Goal: Task Accomplishment & Management: Complete application form

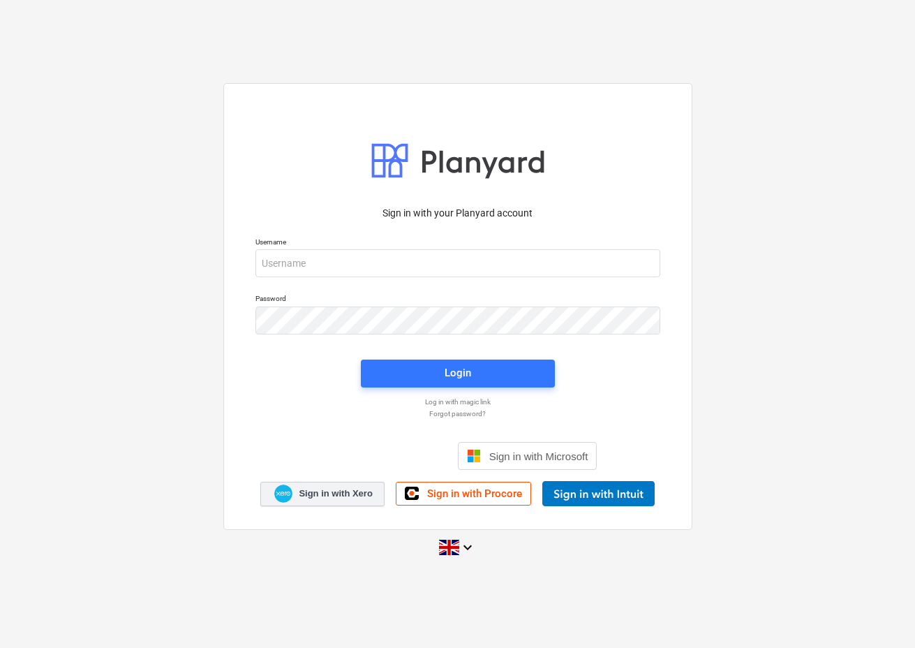
click at [353, 491] on span "Sign in with Xero" at bounding box center [335, 493] width 73 height 13
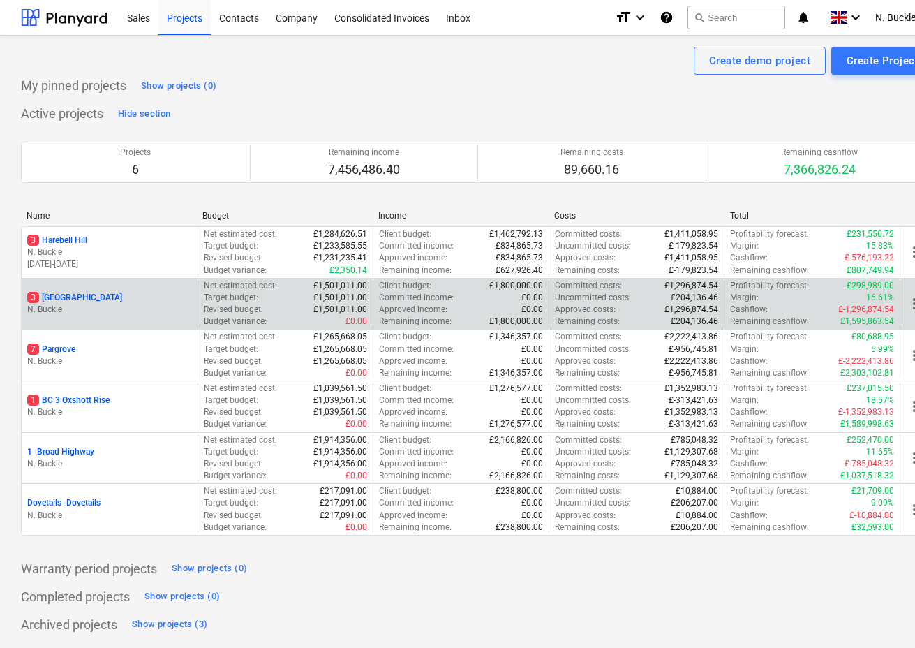
click at [89, 295] on p "3 [GEOGRAPHIC_DATA]" at bounding box center [74, 298] width 95 height 12
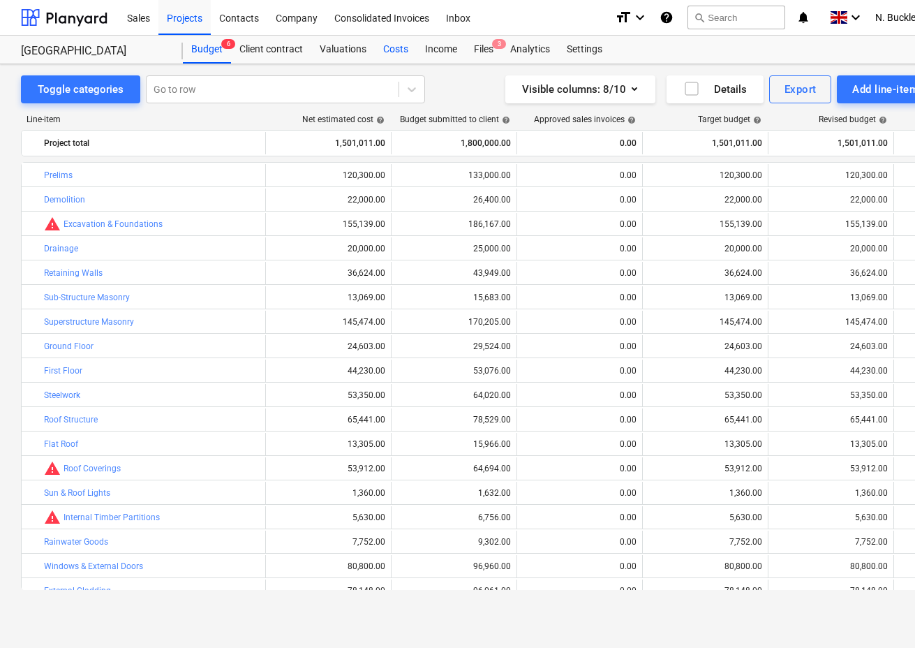
click at [401, 47] on div "Costs" at bounding box center [396, 50] width 42 height 28
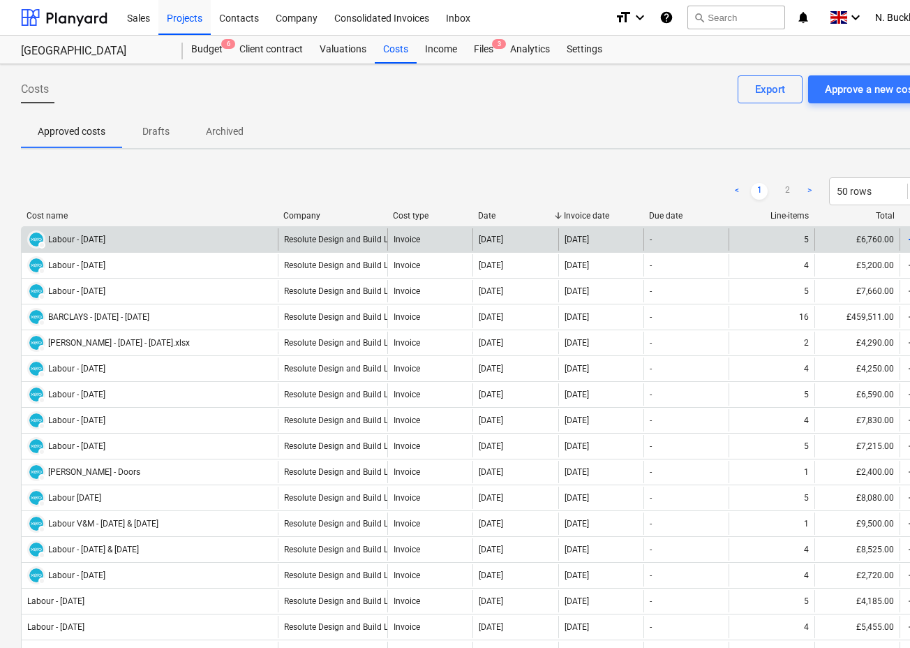
click at [105, 237] on div "Labour - [DATE]" at bounding box center [76, 240] width 57 height 10
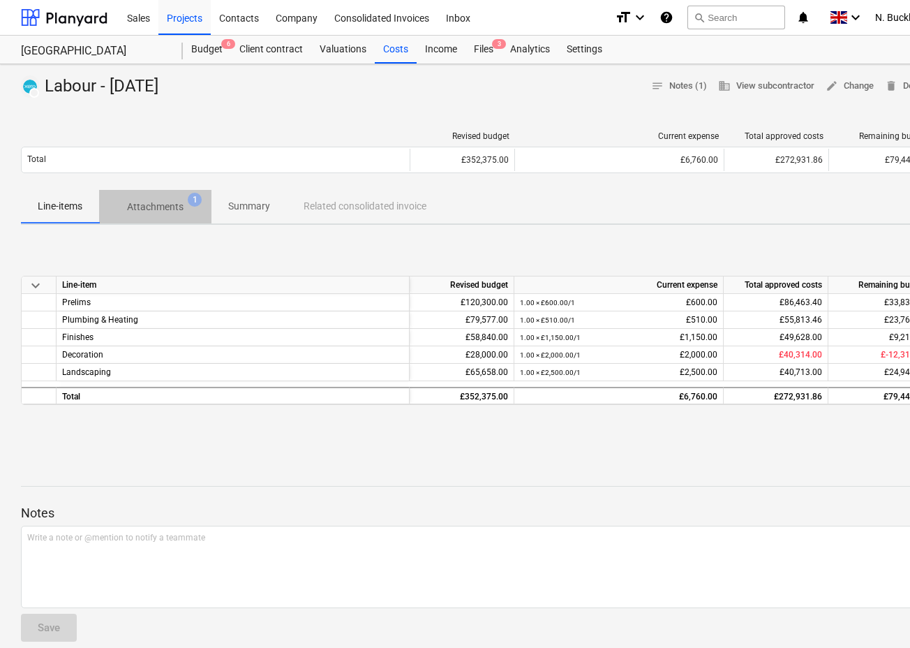
click at [174, 211] on p "Attachments" at bounding box center [155, 207] width 57 height 15
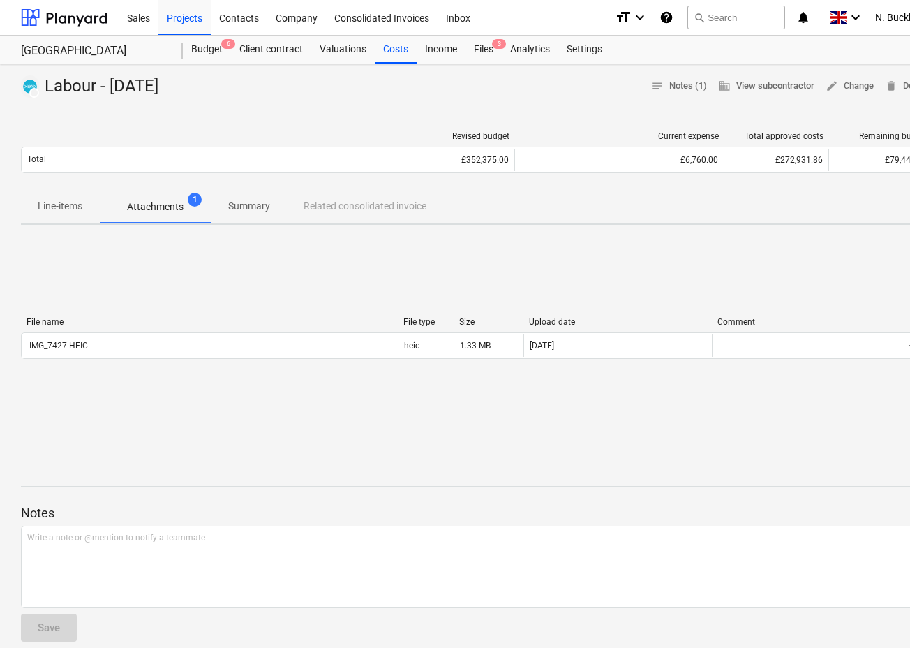
click at [238, 202] on p "Summary" at bounding box center [249, 206] width 42 height 15
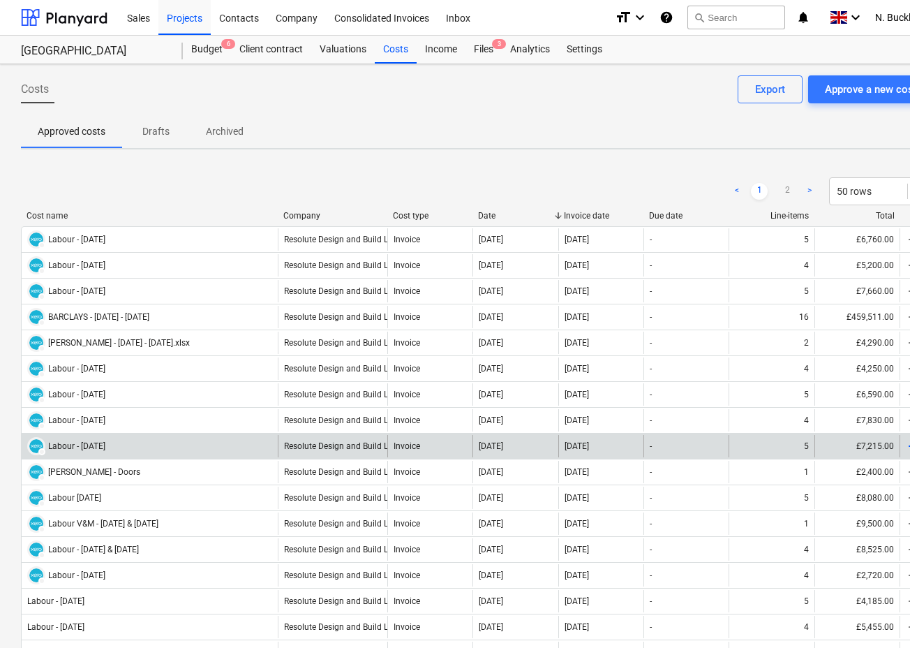
click at [131, 447] on div "DRAFT Labour - [DATE]" at bounding box center [150, 446] width 256 height 22
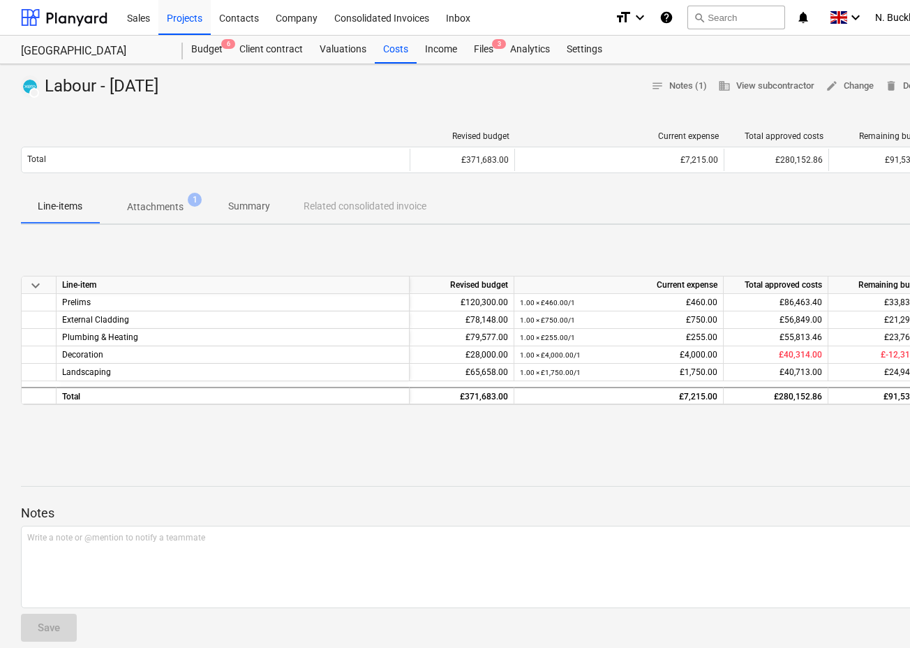
click at [669, 73] on div "DRAFT Labour - [DATE] notes Notes (1) business View subcontractor edit Change d…" at bounding box center [477, 464] width 955 height 801
click at [672, 84] on span "notes Notes (1)" at bounding box center [679, 86] width 56 height 16
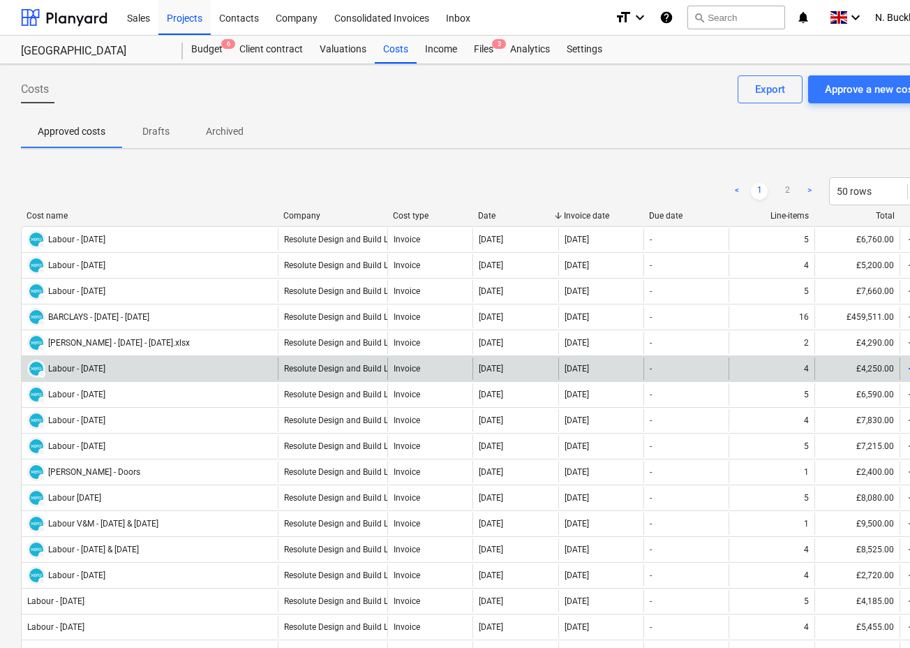
click at [102, 365] on div "Labour - [DATE]" at bounding box center [76, 369] width 57 height 10
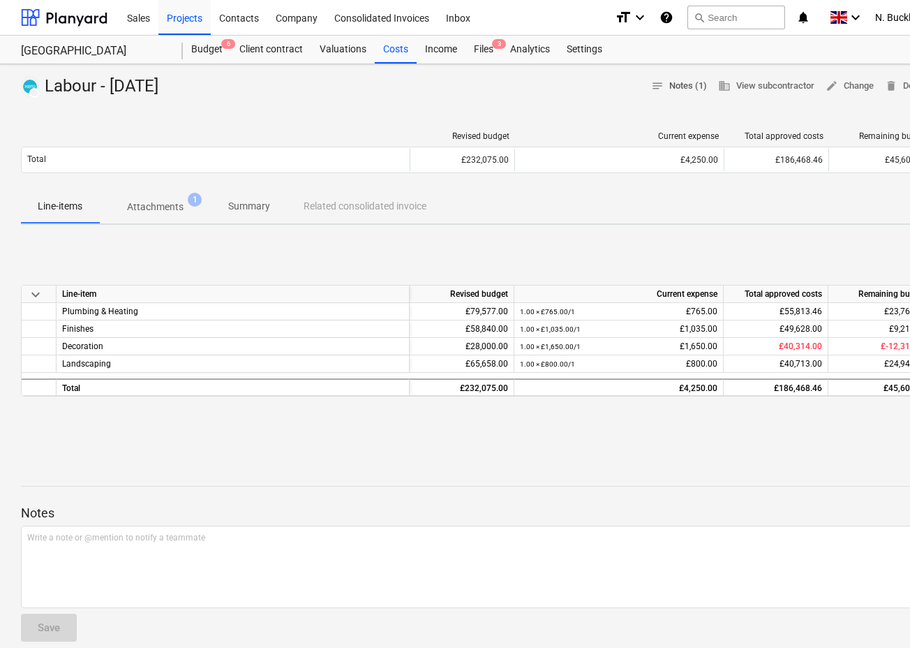
click at [681, 83] on span "notes Notes (1)" at bounding box center [679, 86] width 56 height 16
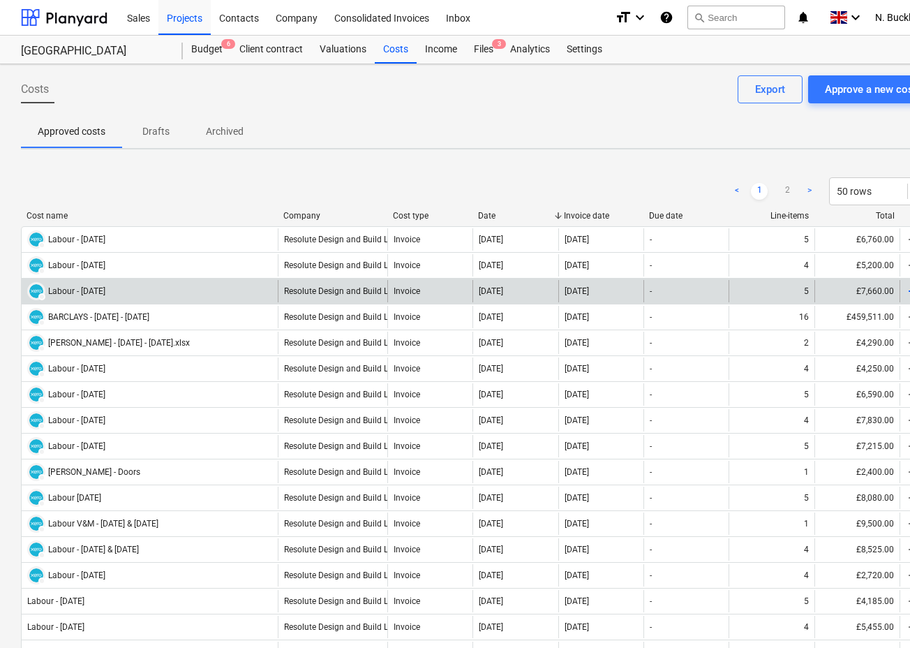
click at [105, 291] on div "Labour - [DATE]" at bounding box center [76, 291] width 57 height 10
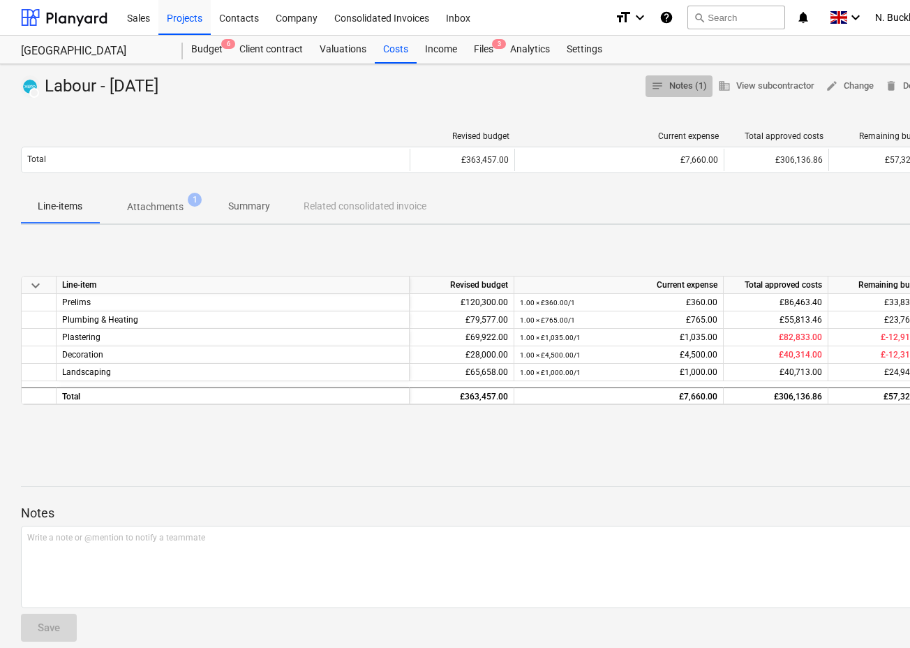
click at [683, 88] on span "notes Notes (1)" at bounding box center [679, 86] width 56 height 16
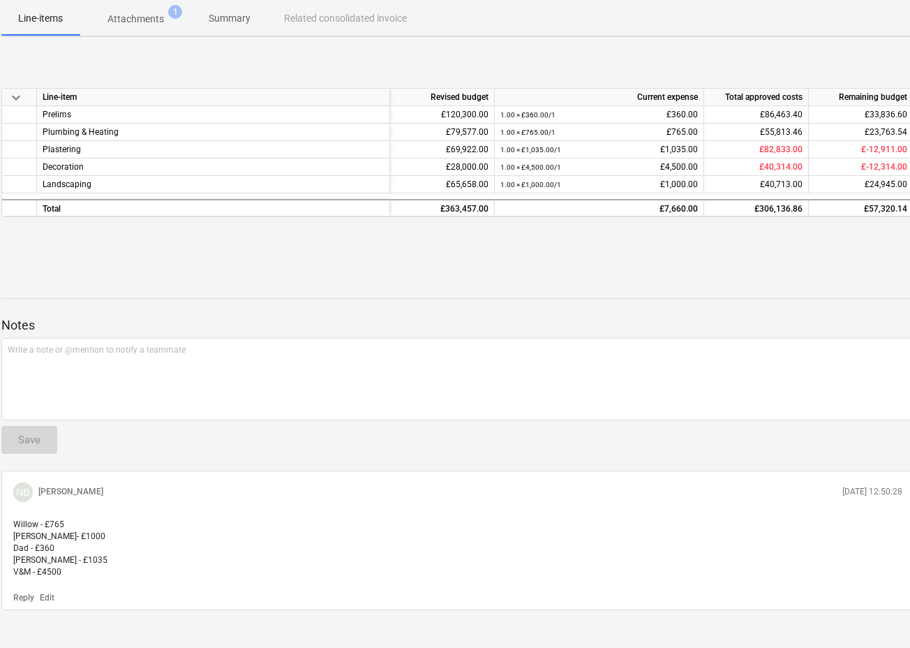
scroll to position [204, 21]
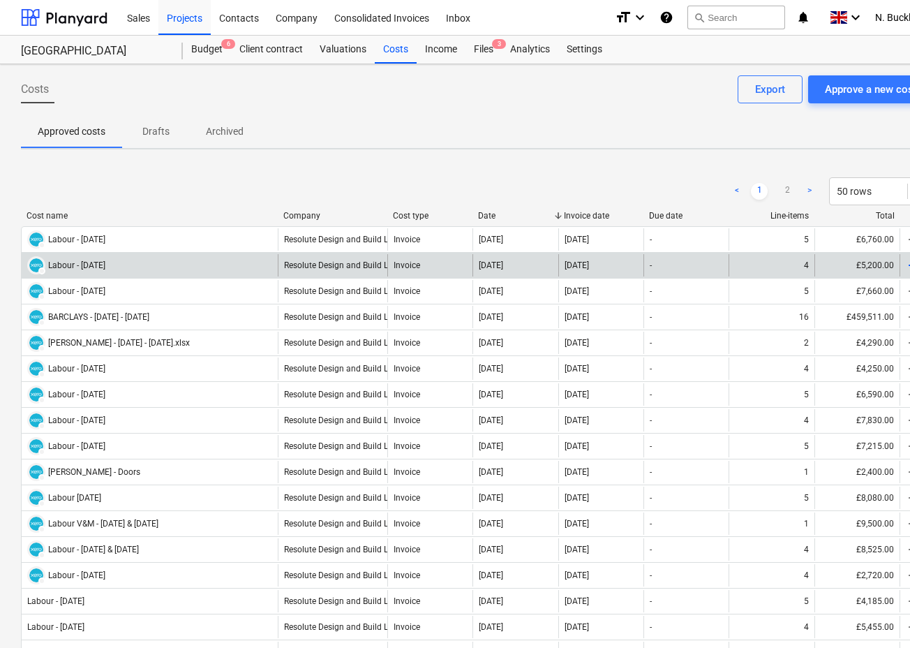
click at [83, 268] on div "Labour - [DATE]" at bounding box center [76, 265] width 57 height 10
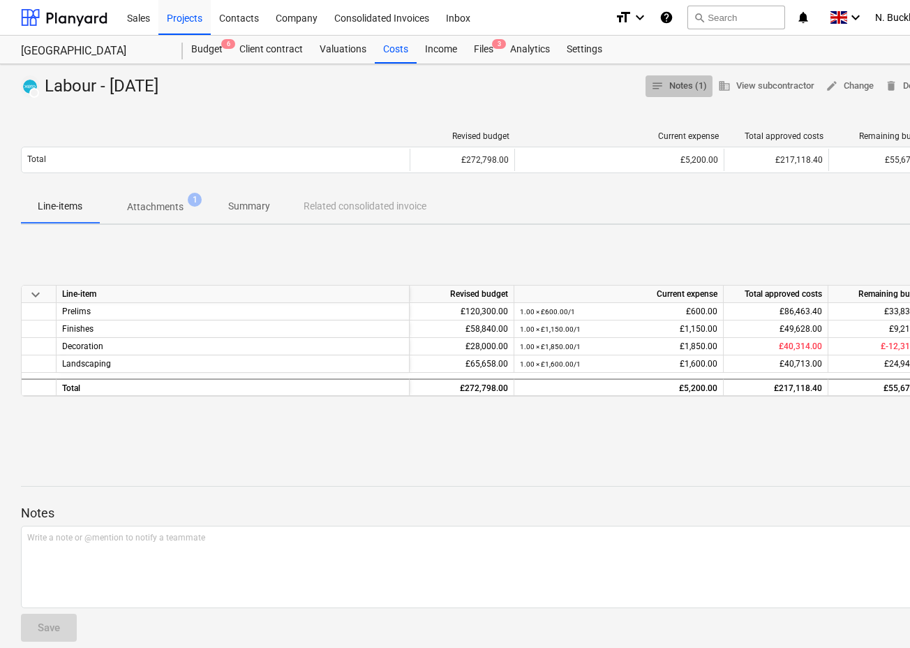
click at [683, 84] on span "notes Notes (1)" at bounding box center [679, 86] width 56 height 16
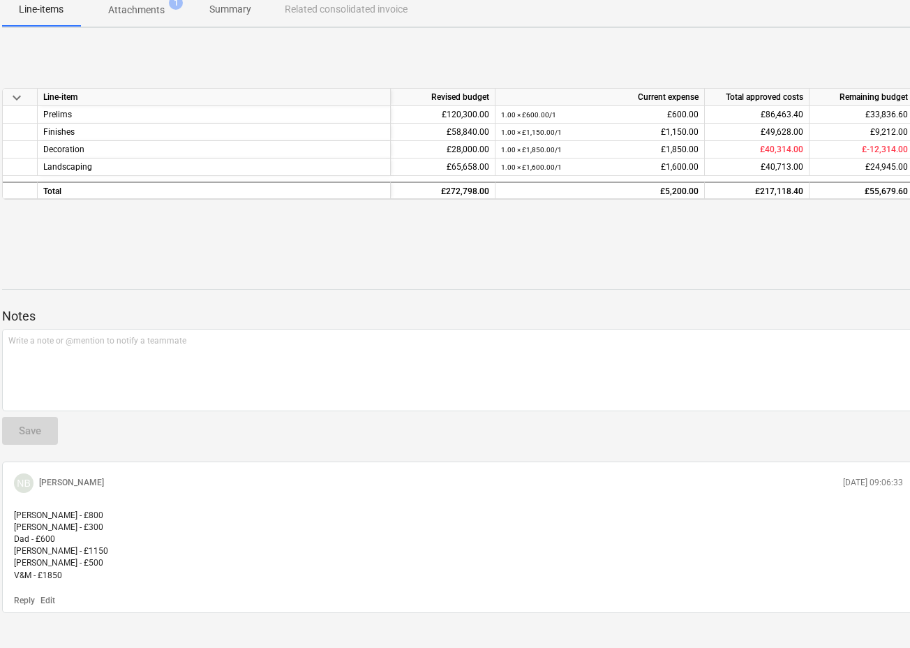
scroll to position [216, 21]
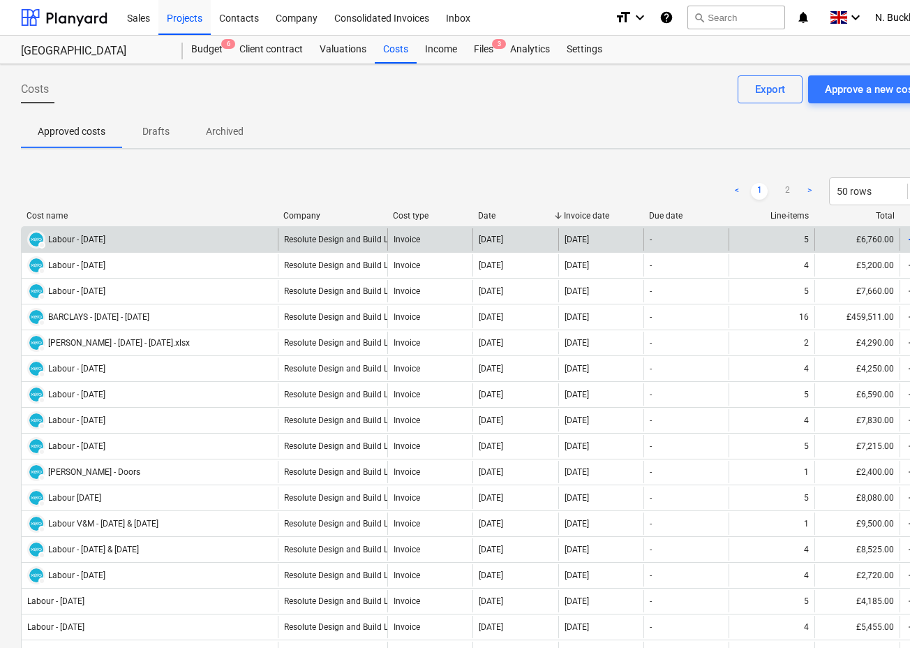
click at [98, 237] on div "Labour - [DATE]" at bounding box center [76, 240] width 57 height 10
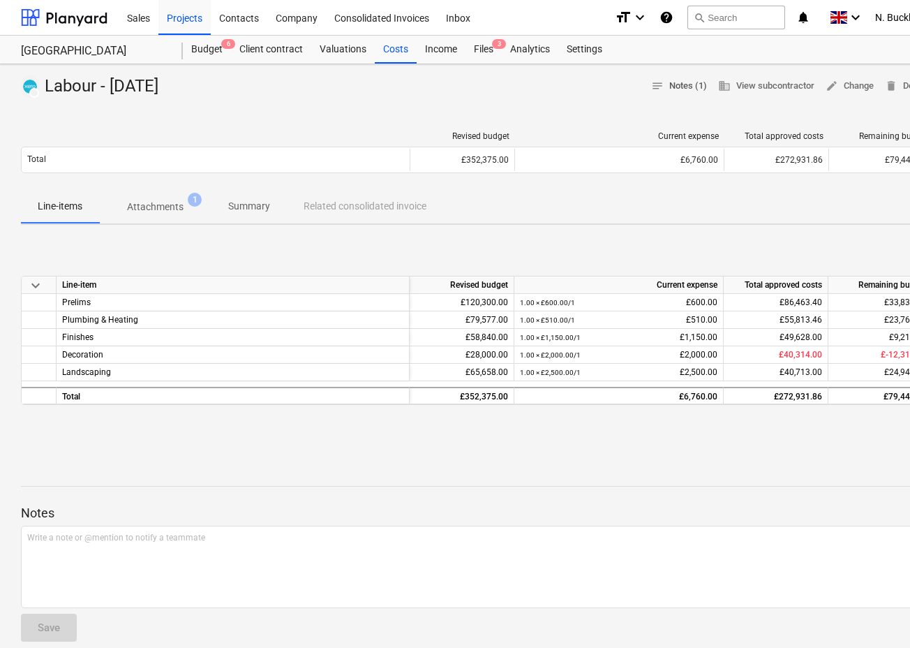
click at [684, 83] on span "notes Notes (1)" at bounding box center [679, 86] width 56 height 16
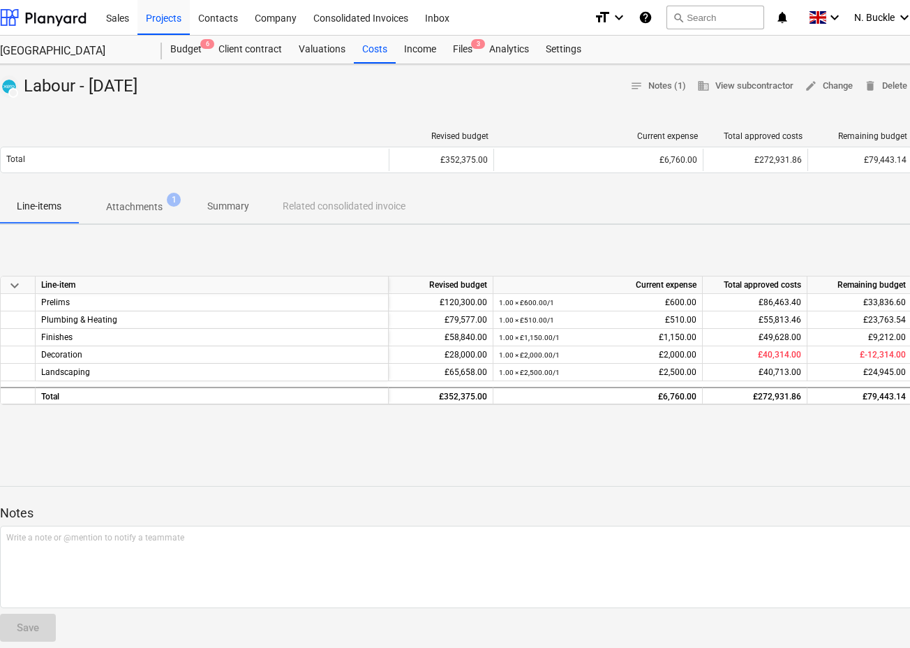
scroll to position [0, 21]
click at [376, 47] on div "Costs" at bounding box center [375, 50] width 42 height 28
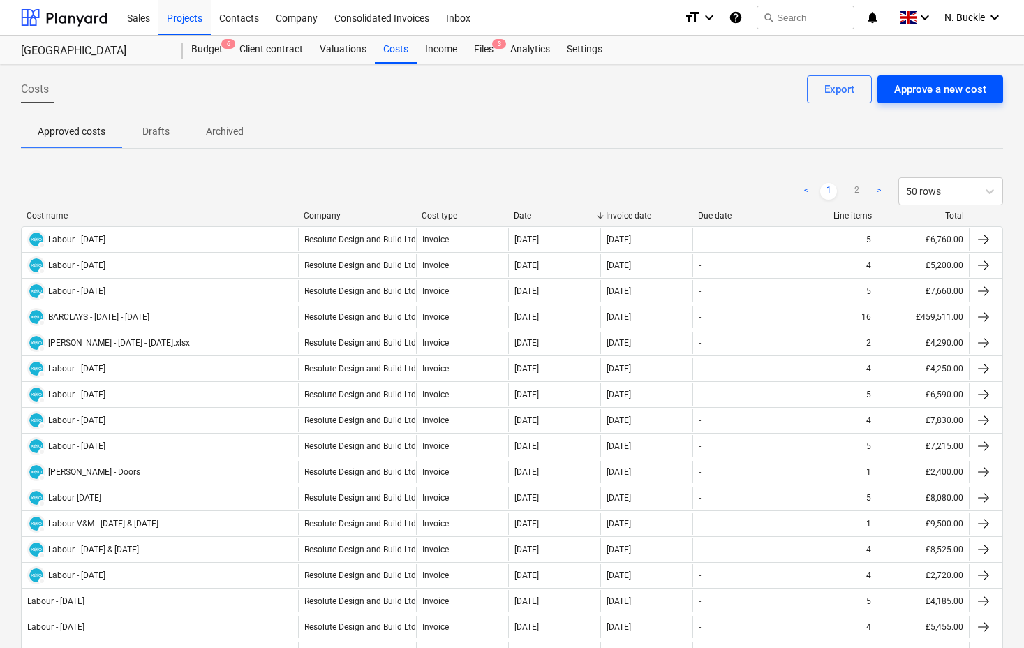
click at [915, 94] on div "Approve a new cost" at bounding box center [940, 89] width 92 height 18
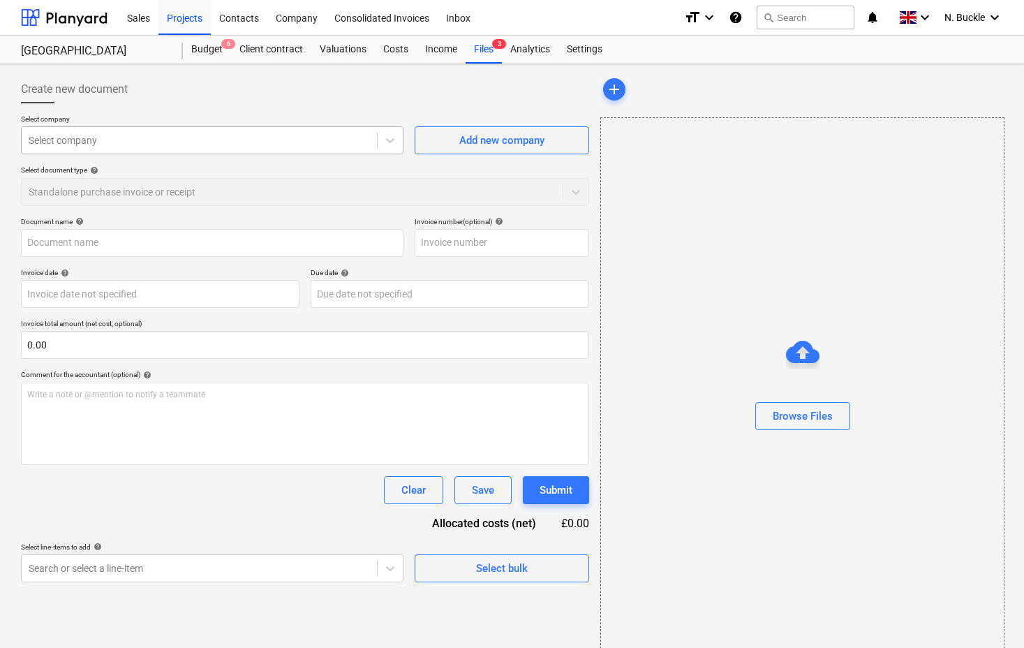
click at [189, 142] on div at bounding box center [199, 140] width 341 height 14
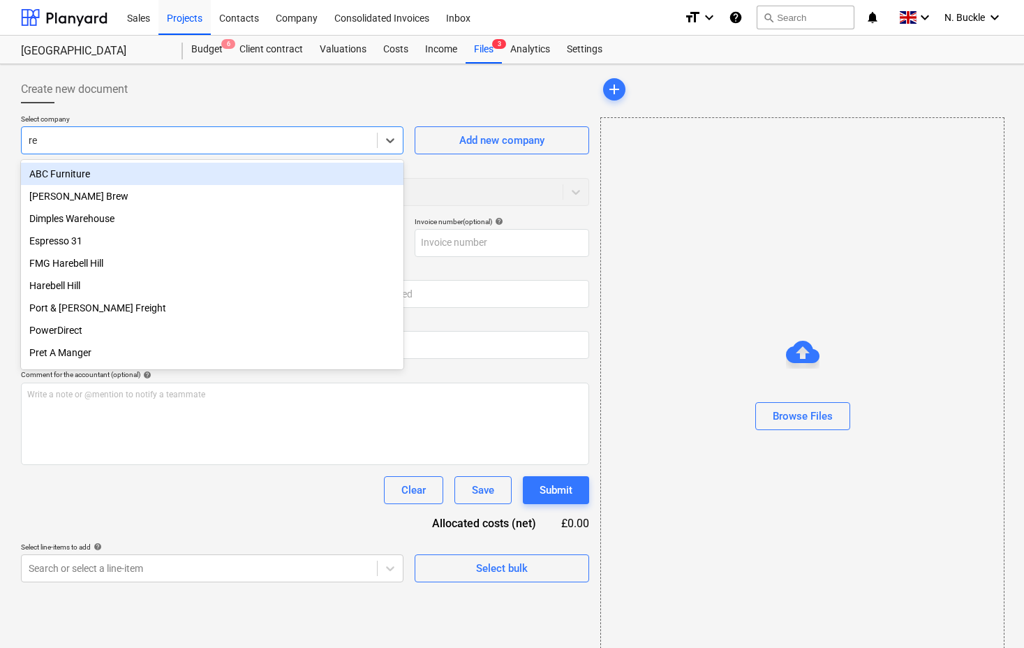
type input "res"
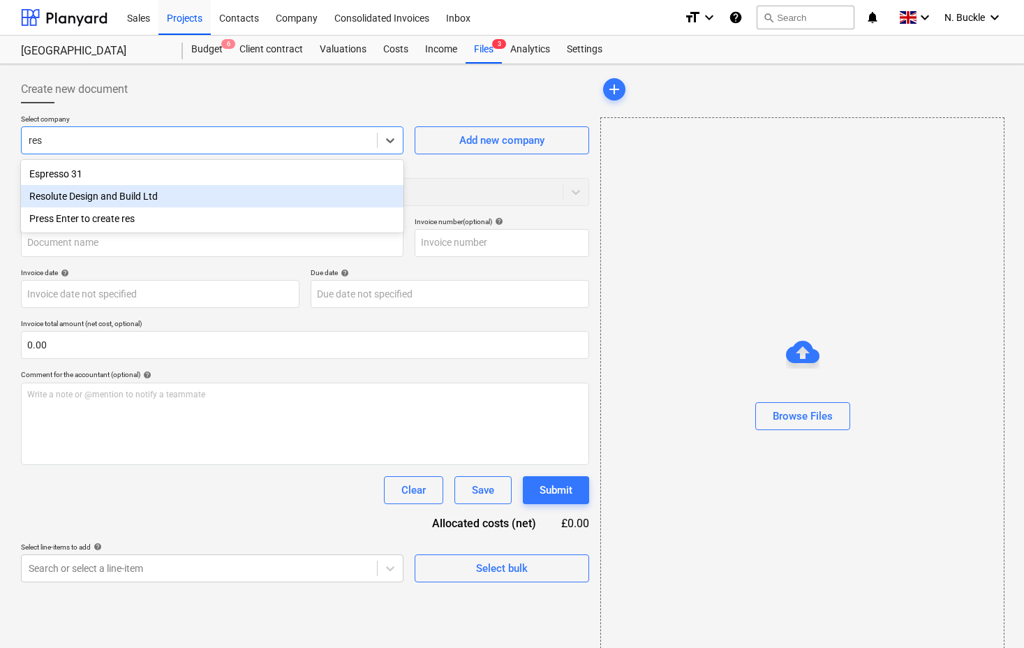
click at [137, 188] on div "Resolute Design and Build Ltd" at bounding box center [212, 196] width 383 height 22
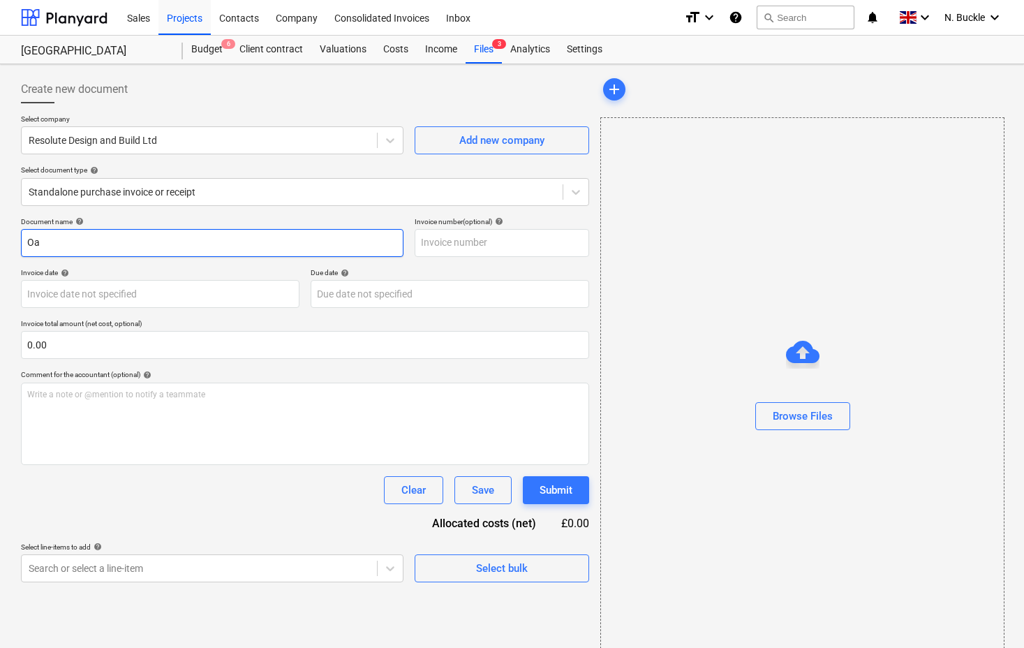
type input "O"
type input "[PERSON_NAME]"
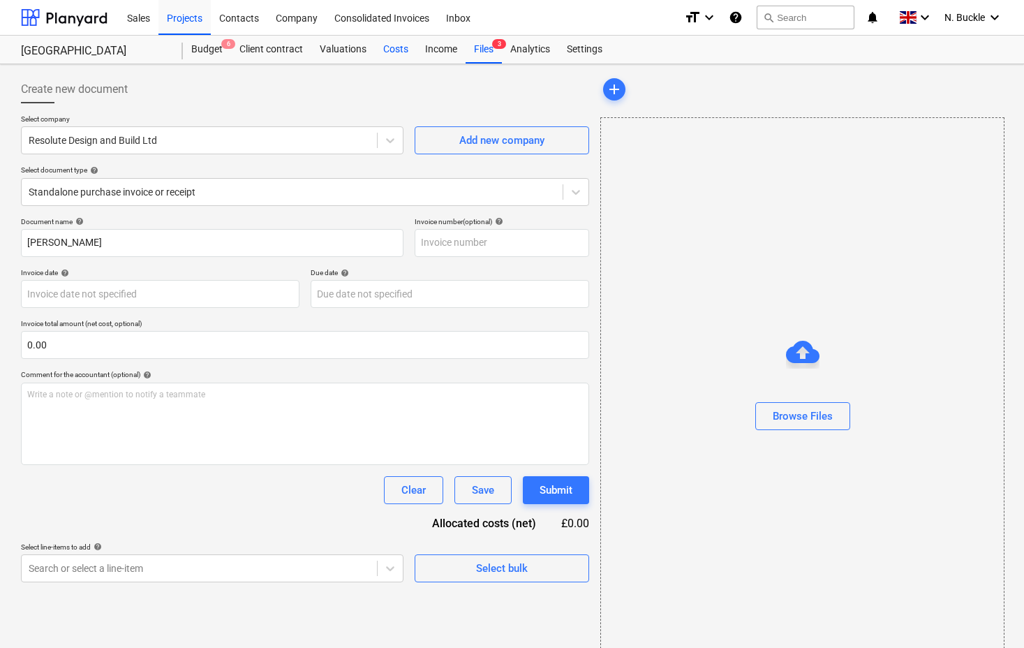
click at [388, 53] on div "Costs" at bounding box center [396, 50] width 42 height 28
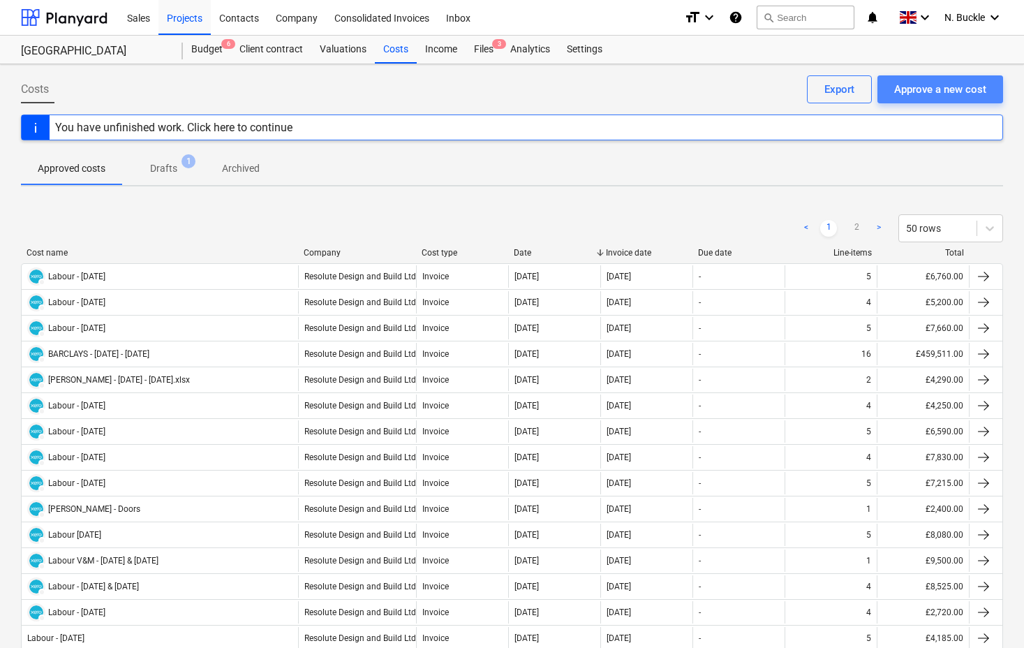
click at [915, 86] on div "Approve a new cost" at bounding box center [940, 89] width 92 height 18
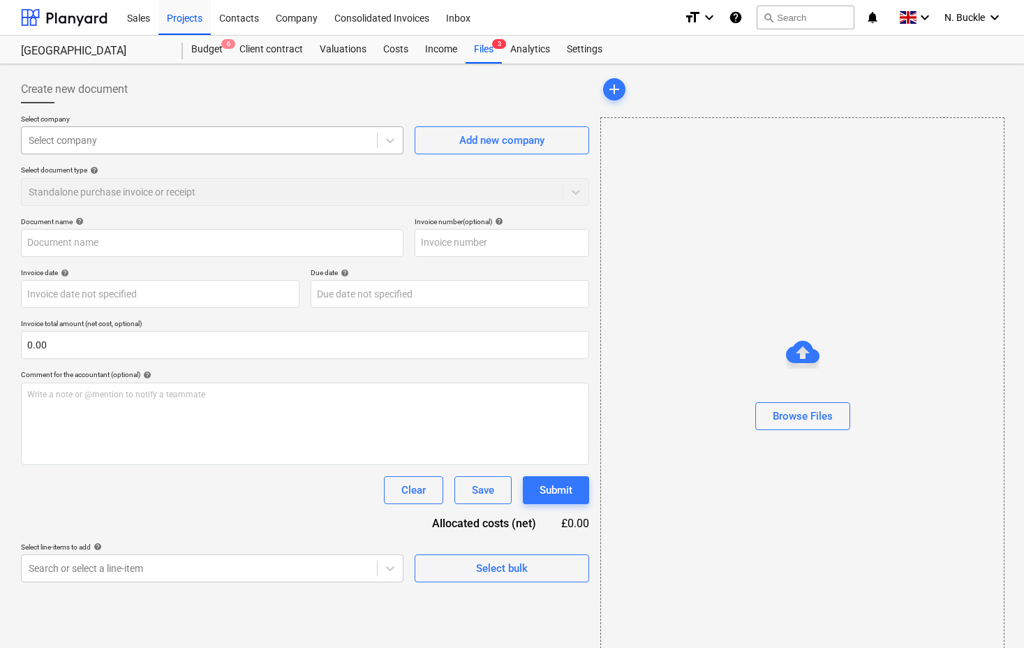
click at [89, 127] on div "Select company" at bounding box center [212, 140] width 383 height 28
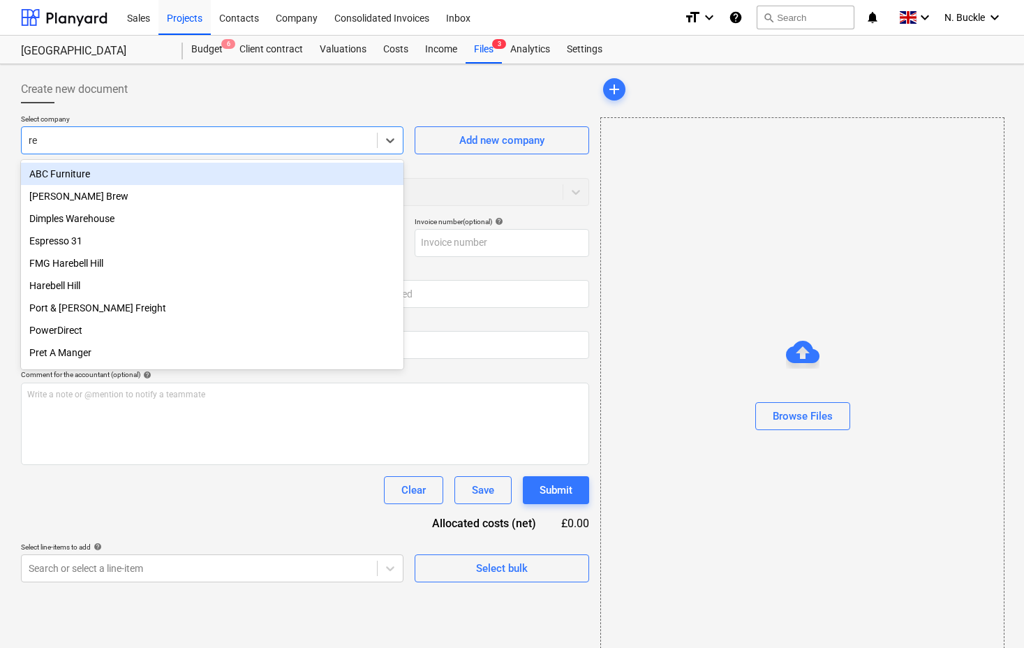
type input "res"
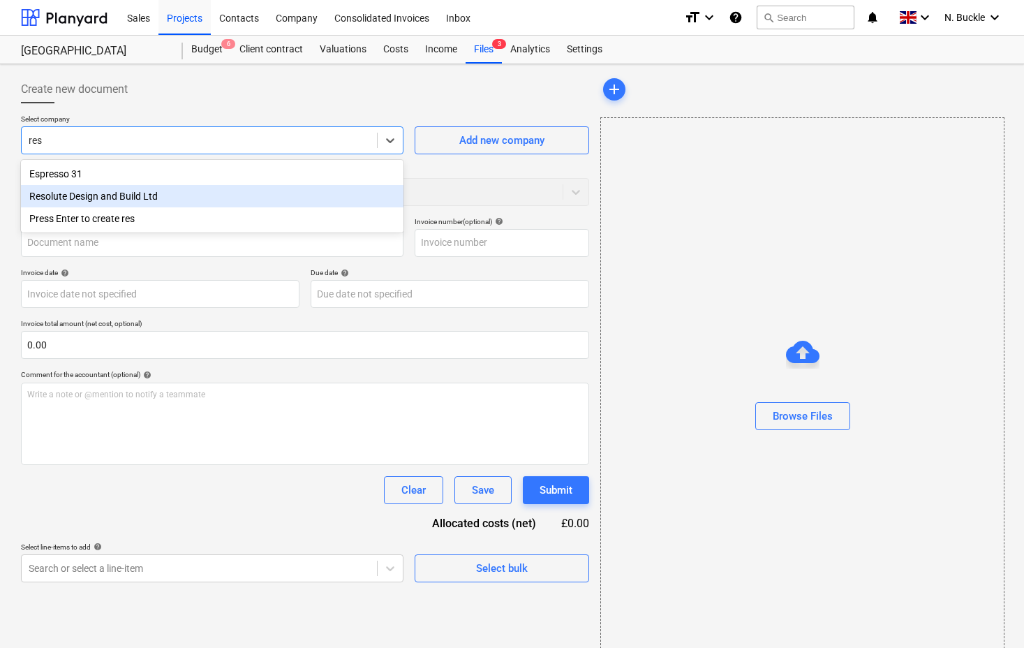
click at [88, 201] on div "Resolute Design and Build Ltd" at bounding box center [212, 196] width 383 height 22
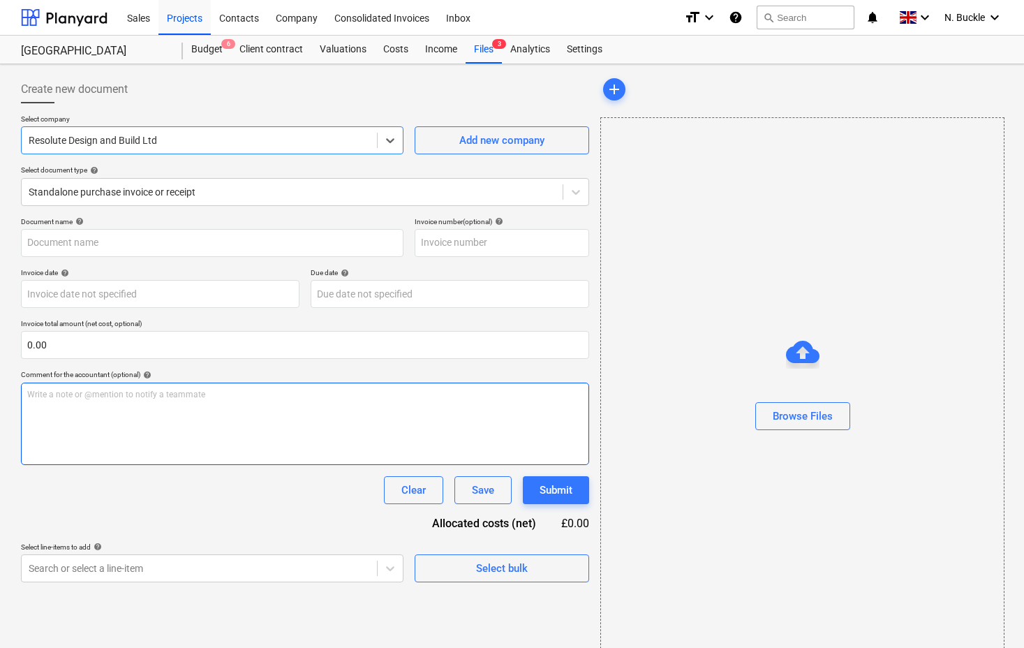
click at [89, 427] on div "Write a note or @mention to notify a teammate [PERSON_NAME]" at bounding box center [305, 424] width 568 height 82
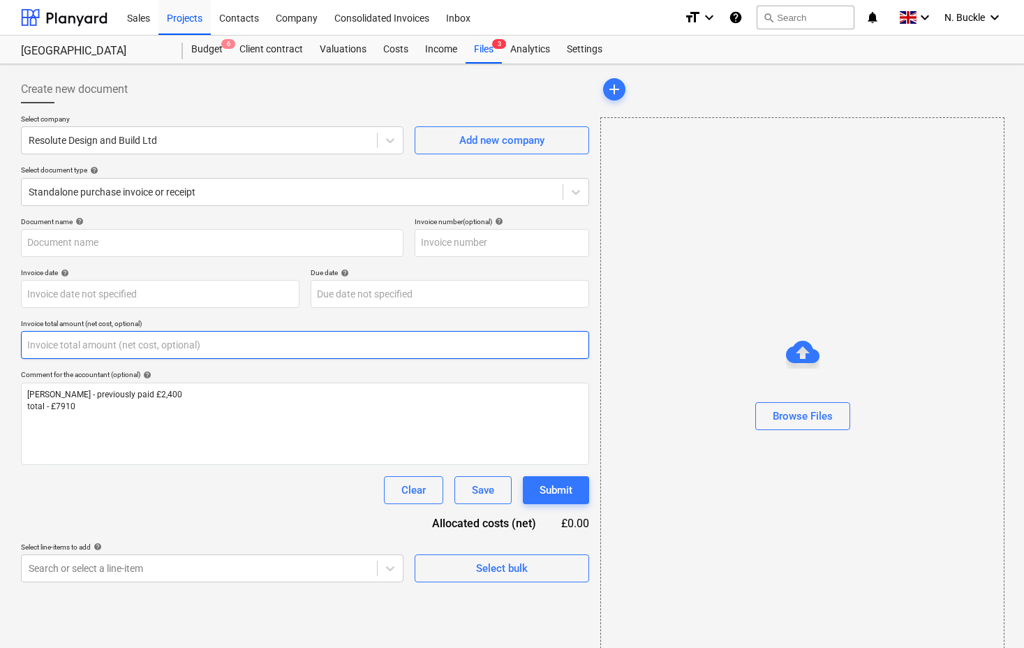
click at [59, 350] on input "text" at bounding box center [305, 345] width 568 height 28
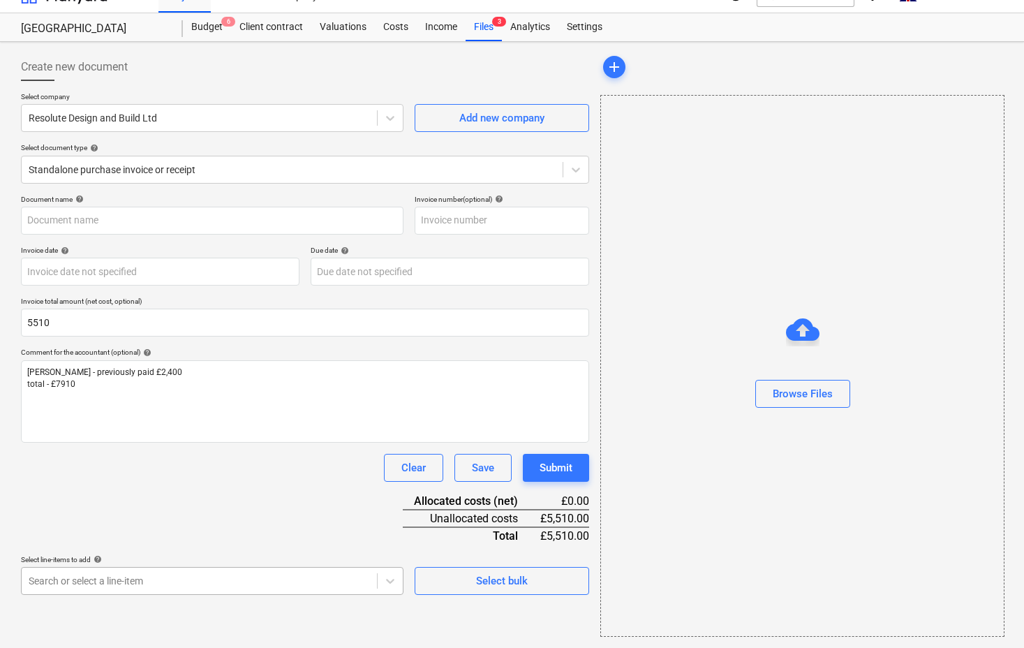
type input "5,510.00"
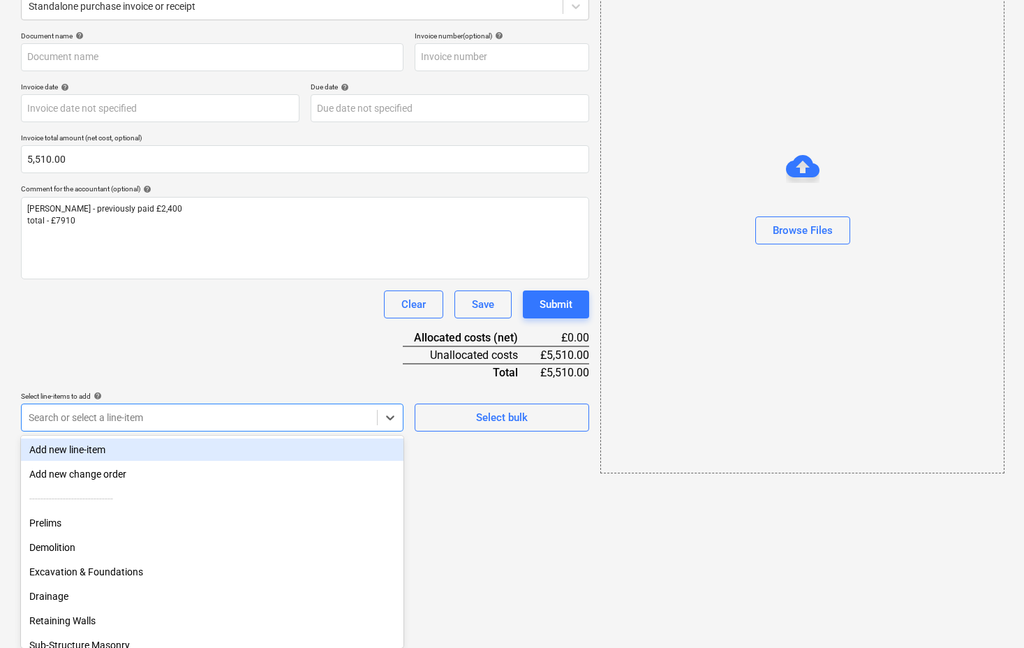
click at [111, 462] on body "Sales Projects Contacts Company Consolidated Invoices Inbox format_size keyboar…" at bounding box center [512, 138] width 1024 height 648
type input "2nd"
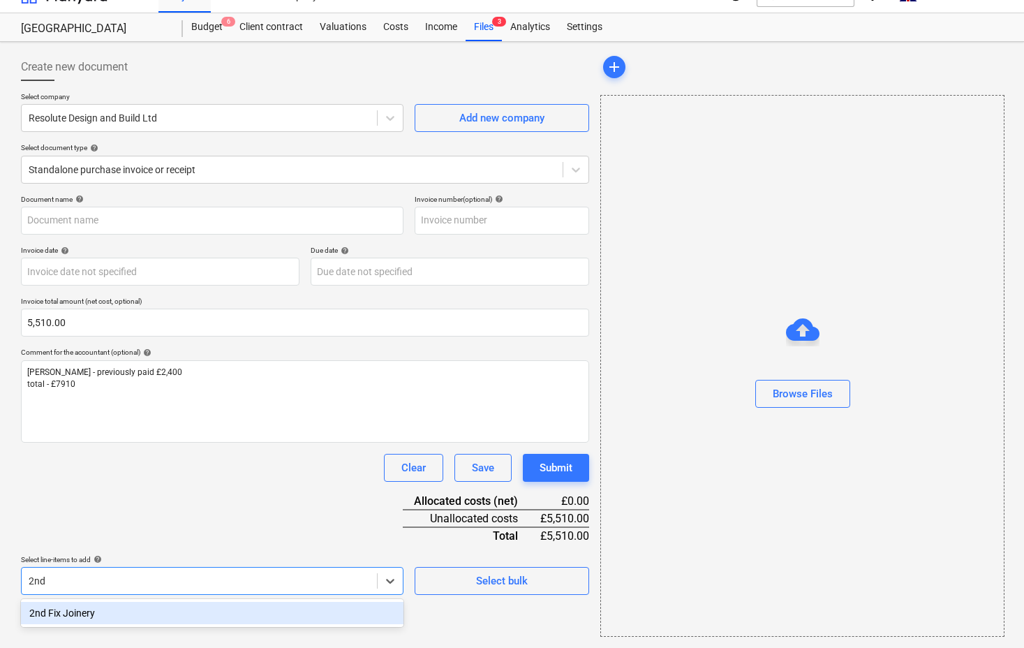
click at [84, 616] on div "2nd Fix Joinery" at bounding box center [212, 613] width 383 height 22
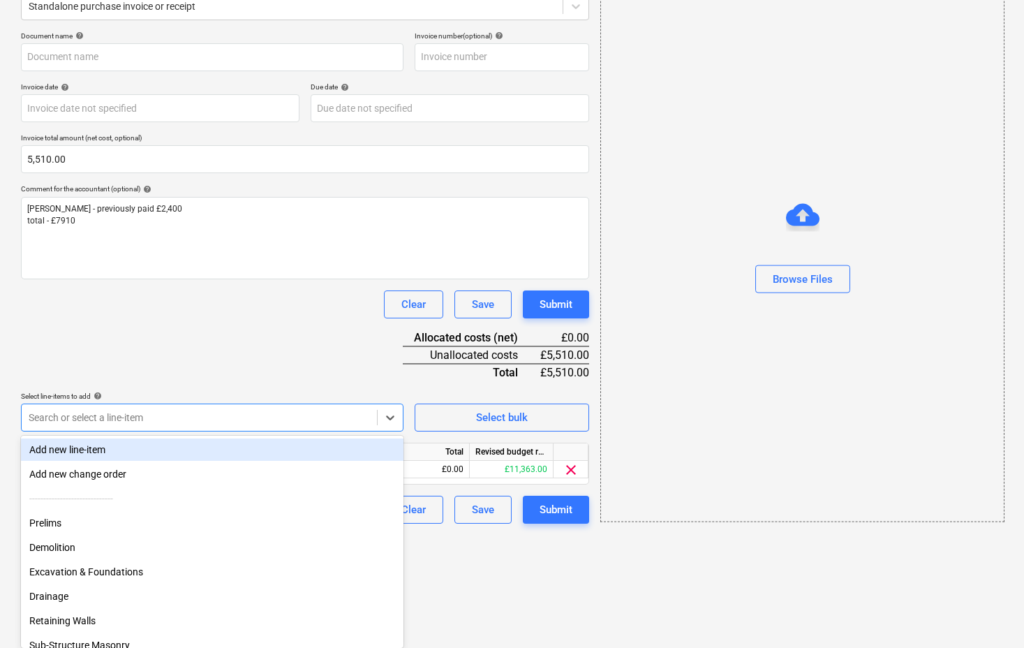
click at [191, 356] on div "Document name help Invoice number (optional) help Invoice date help Press the d…" at bounding box center [305, 277] width 568 height 492
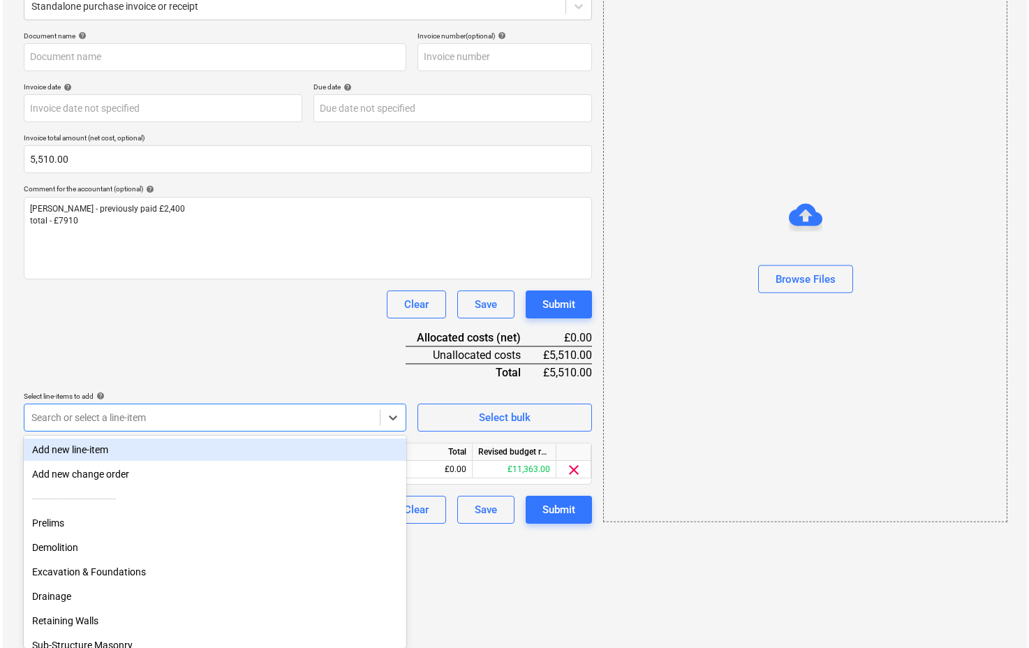
scroll to position [71, 0]
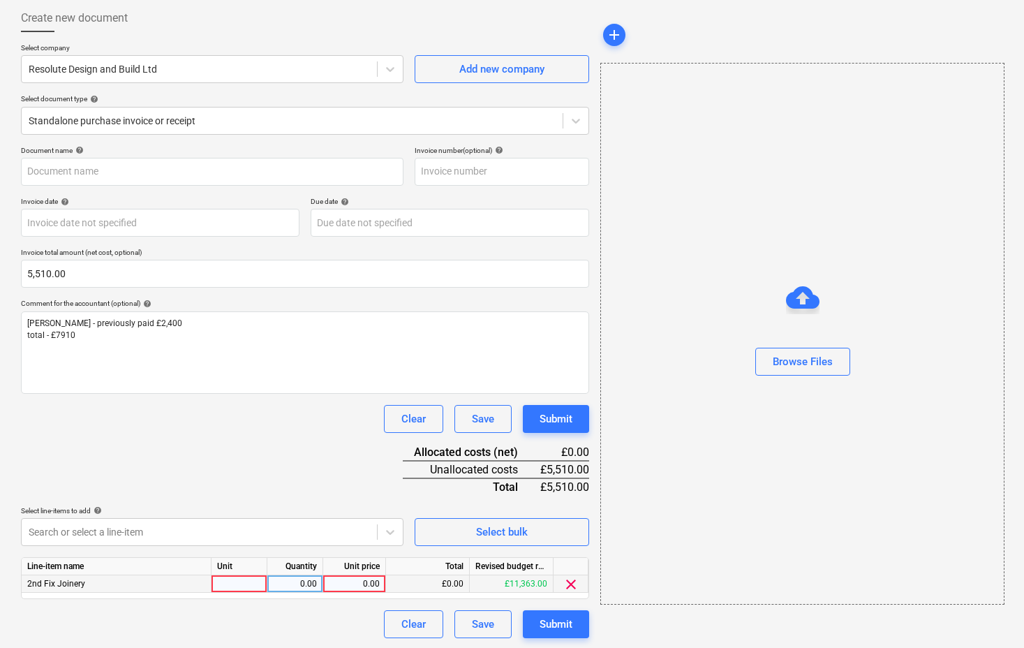
click at [244, 580] on div at bounding box center [240, 583] width 56 height 17
click at [295, 580] on div "0.00" at bounding box center [295, 583] width 44 height 17
click at [357, 580] on div "0.00" at bounding box center [354, 583] width 51 height 17
type input "5510"
click at [804, 350] on button "Browse Files" at bounding box center [802, 362] width 95 height 28
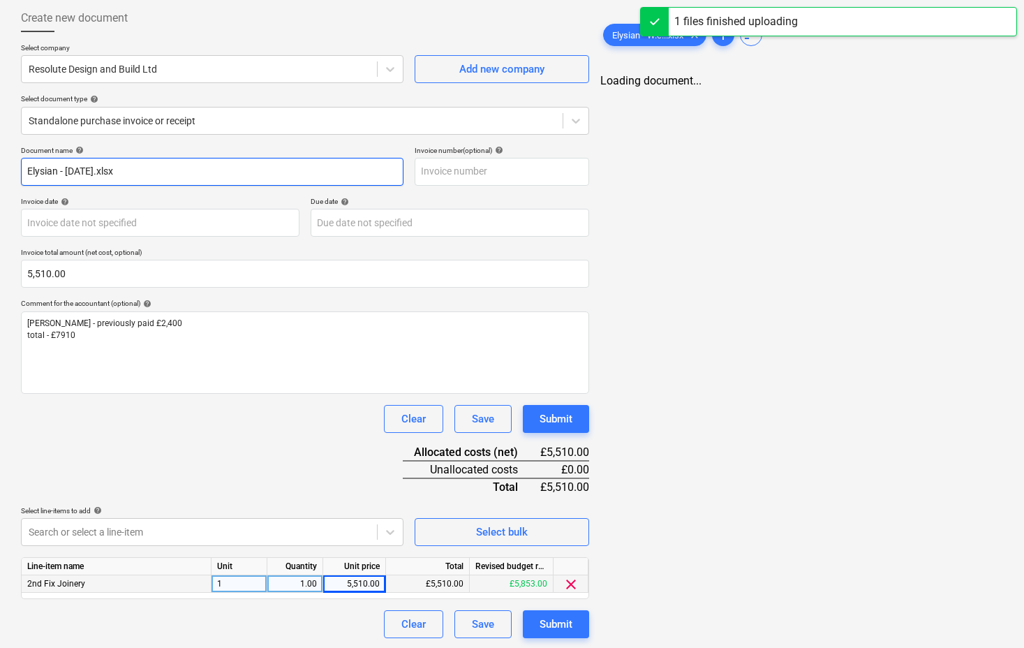
drag, startPoint x: 184, startPoint y: 164, endPoint x: 36, endPoint y: 164, distance: 148.0
drag, startPoint x: 179, startPoint y: 173, endPoint x: -2, endPoint y: 172, distance: 181.5
click at [0, 172] on html "Sales Projects Contacts Company Consolidated Invoices Inbox format_size keyboar…" at bounding box center [512, 253] width 1024 height 648
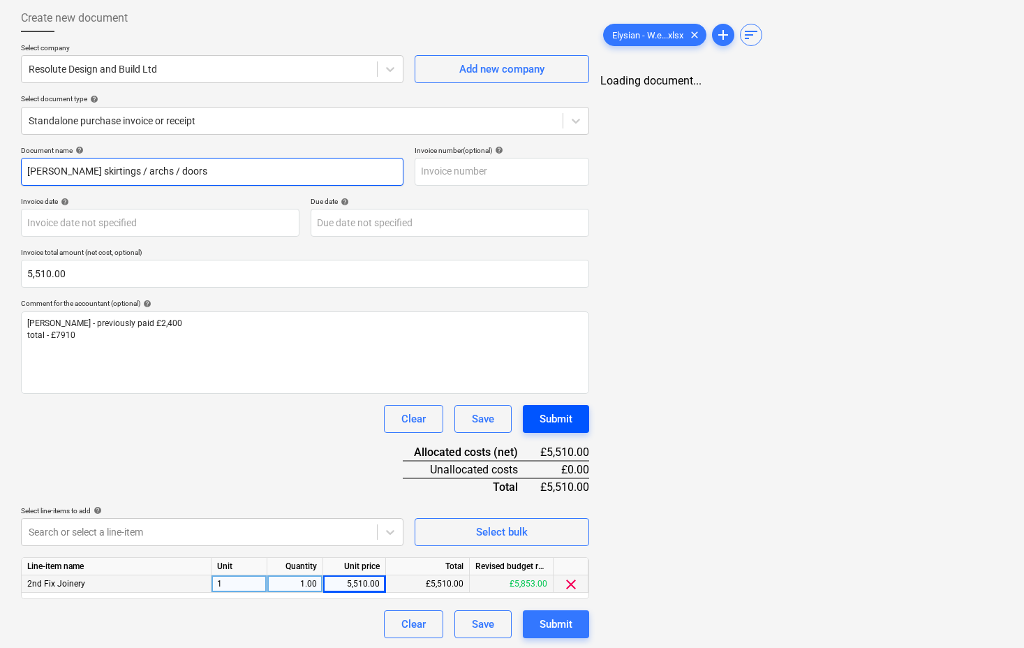
type input "[PERSON_NAME] skirtings / archs / doors"
click at [570, 417] on div "Submit" at bounding box center [556, 419] width 33 height 18
